Goal: Book appointment/travel/reservation

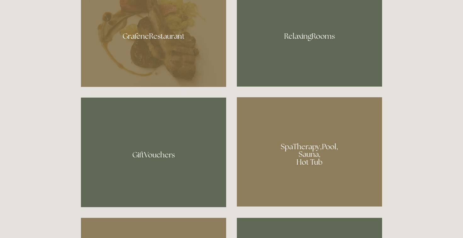
scroll to position [413, 0]
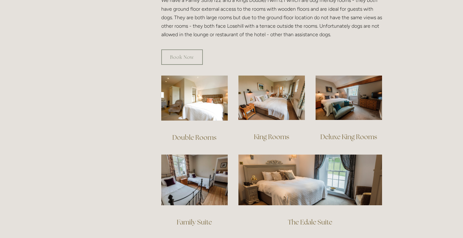
scroll to position [388, 0]
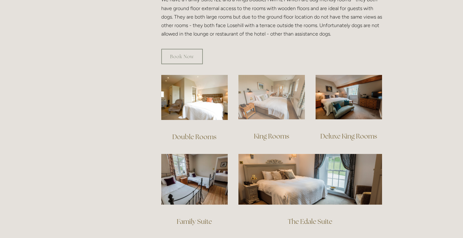
click at [273, 85] on img at bounding box center [272, 97] width 66 height 44
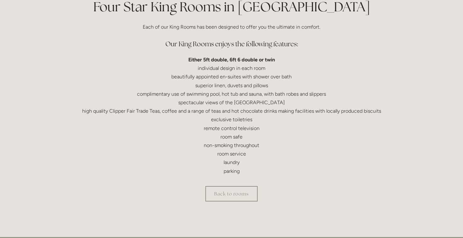
scroll to position [165, 0]
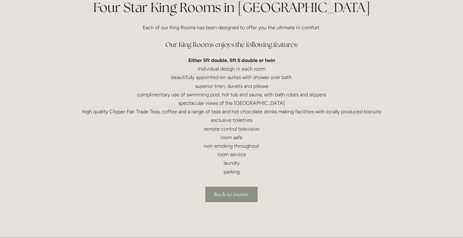
click at [241, 190] on link "Back to rooms" at bounding box center [231, 194] width 52 height 15
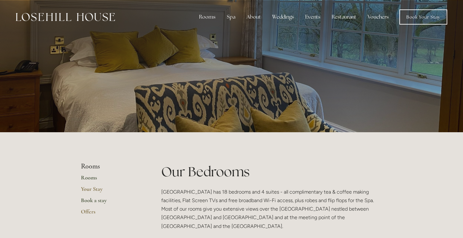
click at [103, 199] on link "Book a stay" at bounding box center [111, 202] width 60 height 11
